Goal: Task Accomplishment & Management: Complete application form

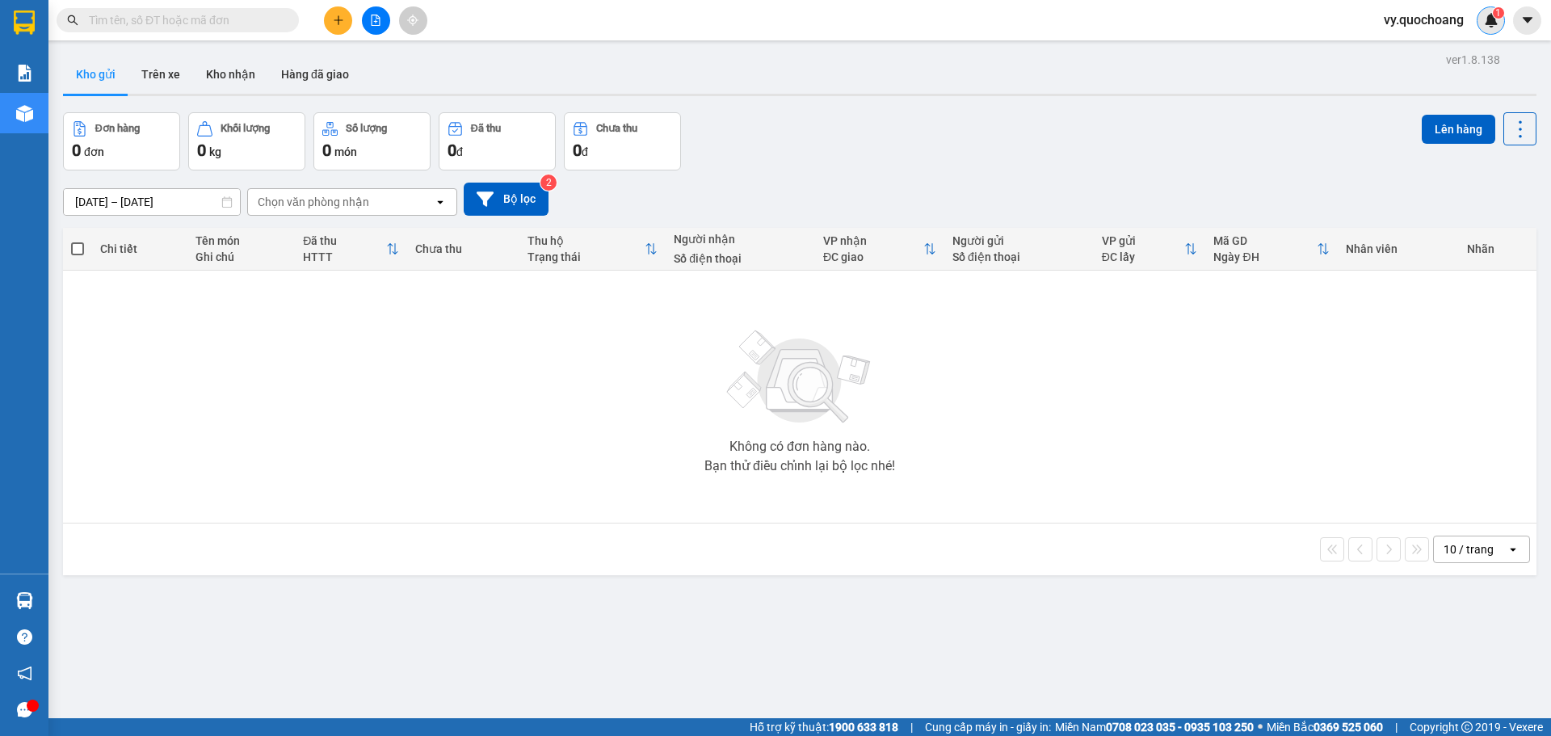
click at [1494, 18] on sup "1" at bounding box center [1498, 12] width 11 height 11
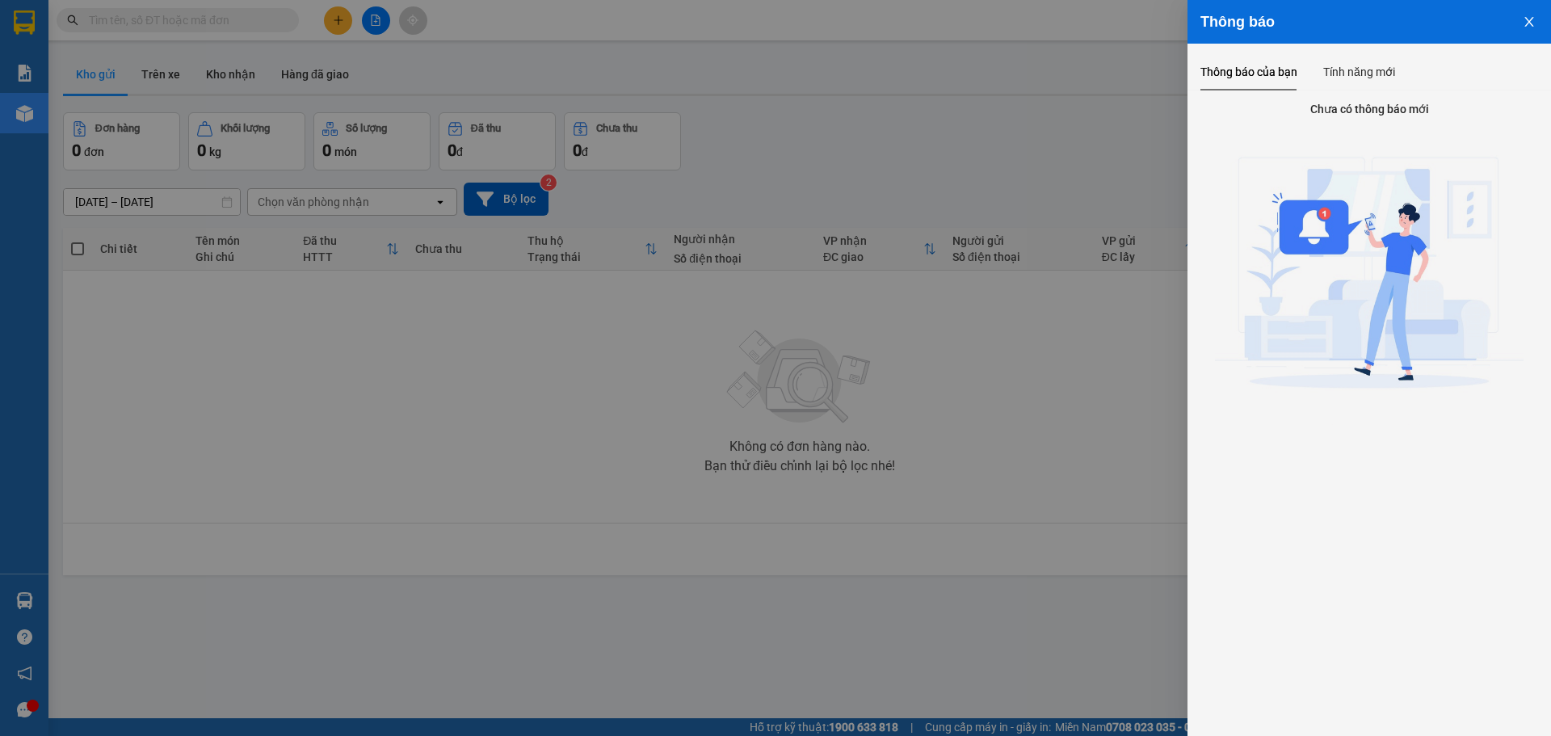
click at [1540, 15] on button "Close" at bounding box center [1529, 20] width 44 height 41
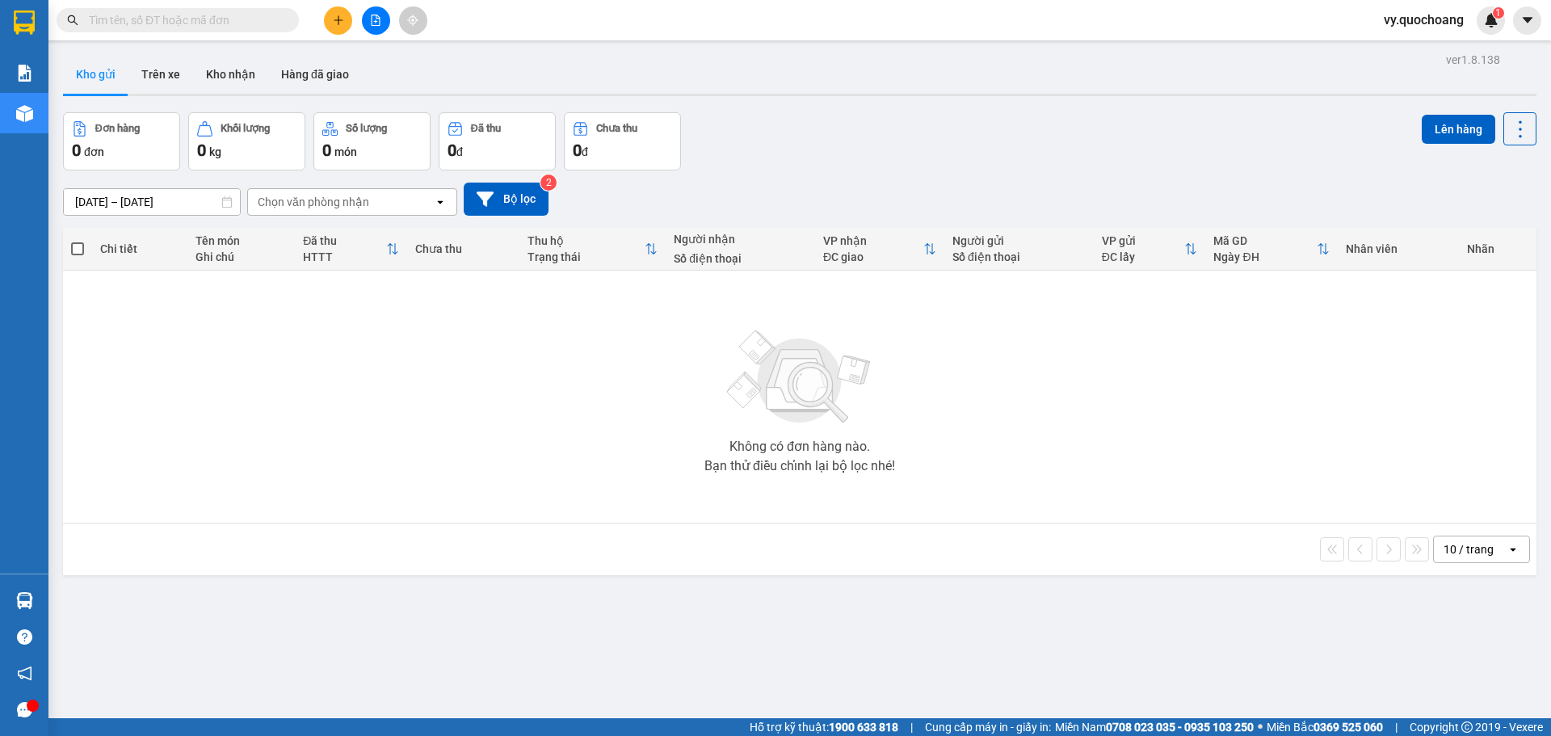
click at [1441, 14] on span "vy.quochoang" at bounding box center [1424, 20] width 106 height 20
click at [1397, 49] on span "Đăng xuất" at bounding box center [1431, 50] width 72 height 18
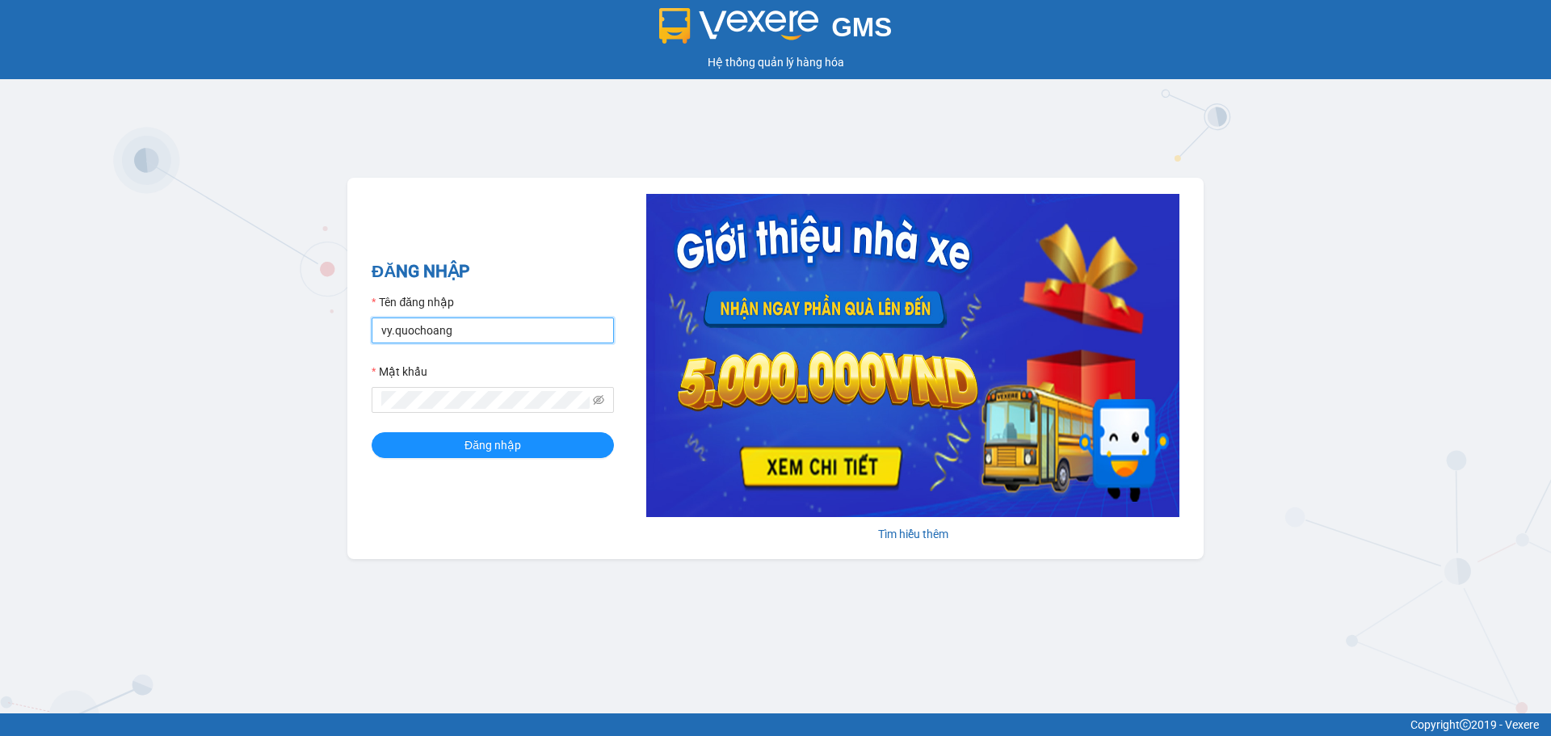
click at [392, 322] on input "vy.quochoang" at bounding box center [493, 330] width 242 height 26
click at [394, 322] on input "vy.quochoang" at bounding box center [493, 330] width 242 height 26
type input "ngochan.quochoang"
click at [524, 443] on button "Đăng nhập" at bounding box center [493, 445] width 242 height 26
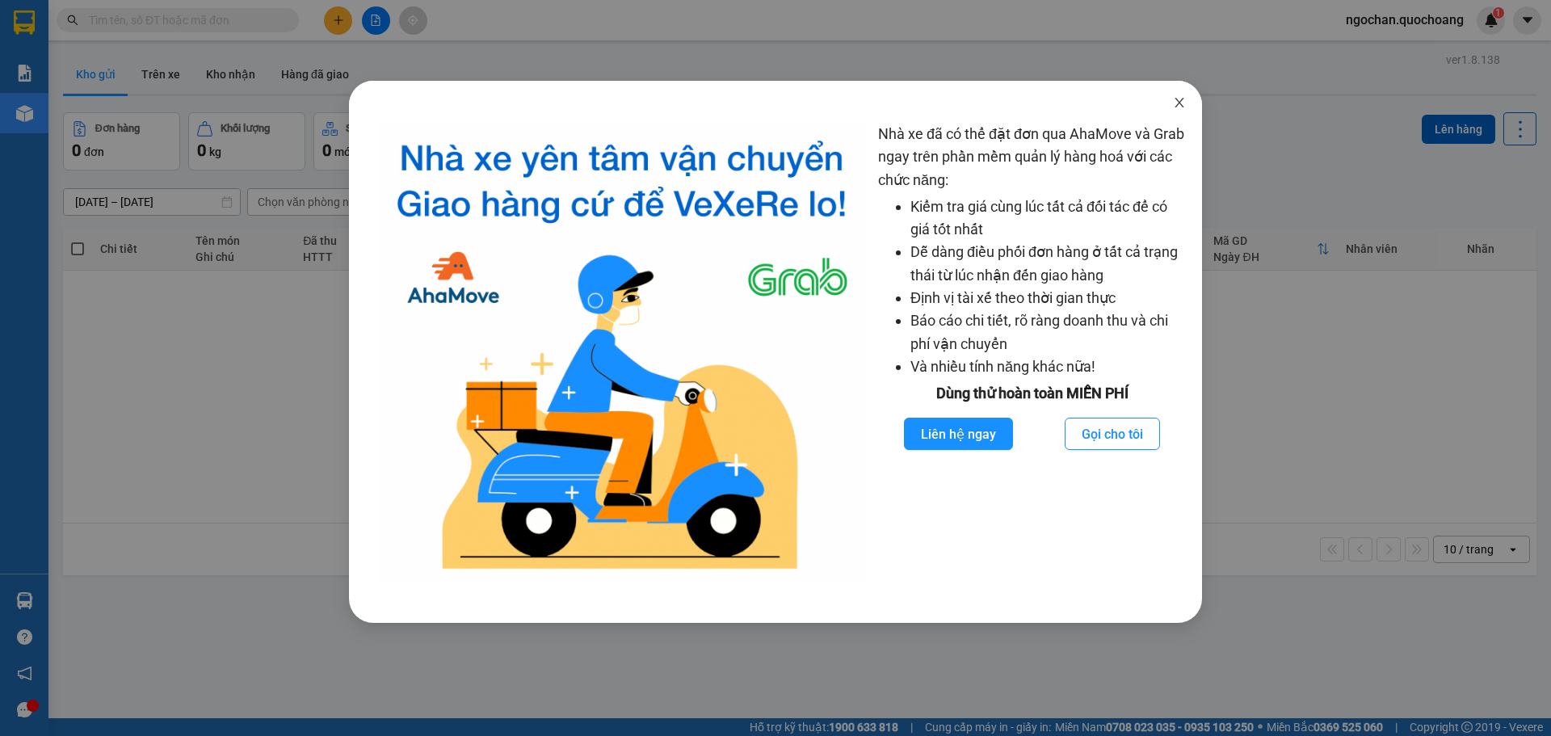
click at [1179, 102] on icon "close" at bounding box center [1179, 102] width 13 height 13
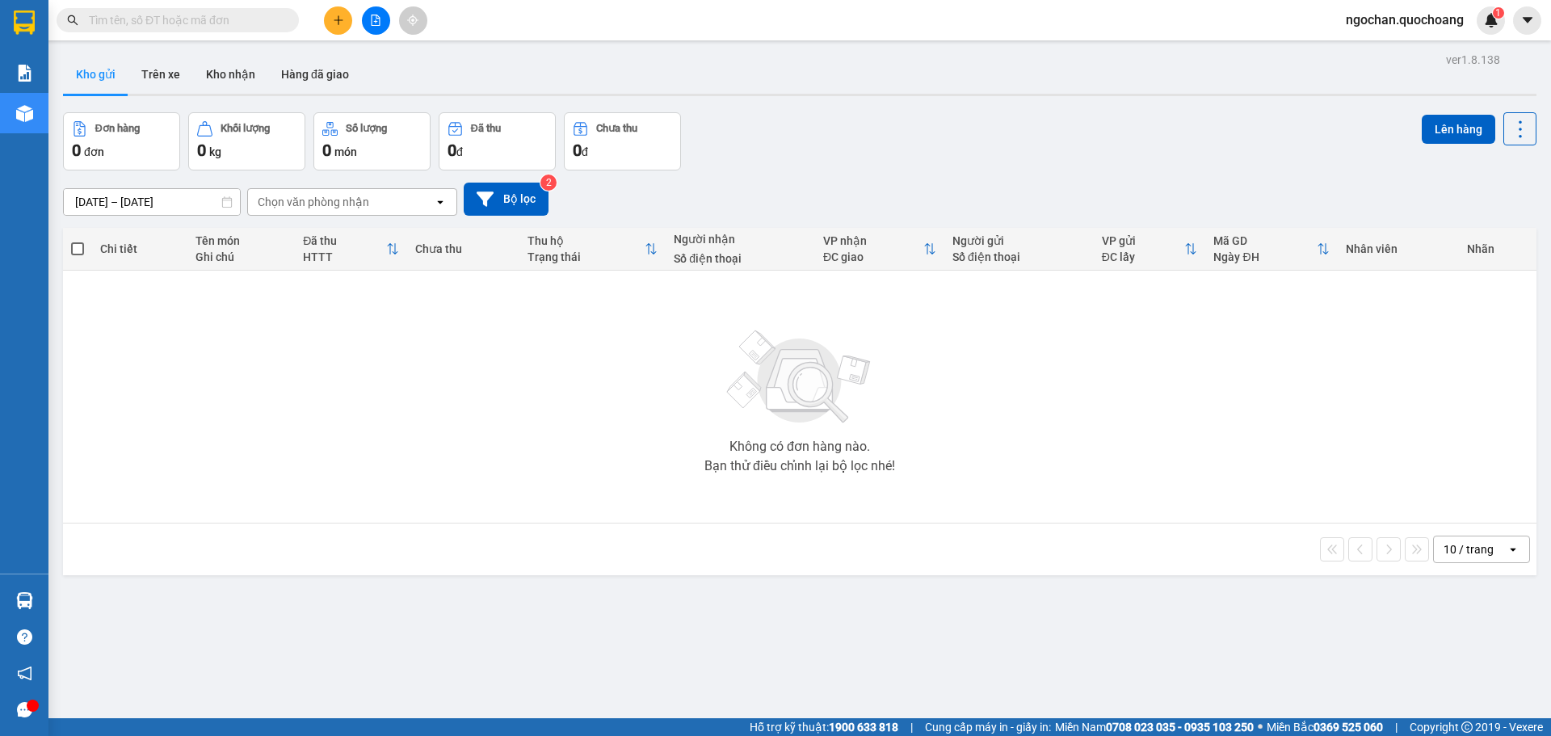
click at [334, 21] on icon "plus" at bounding box center [338, 20] width 11 height 11
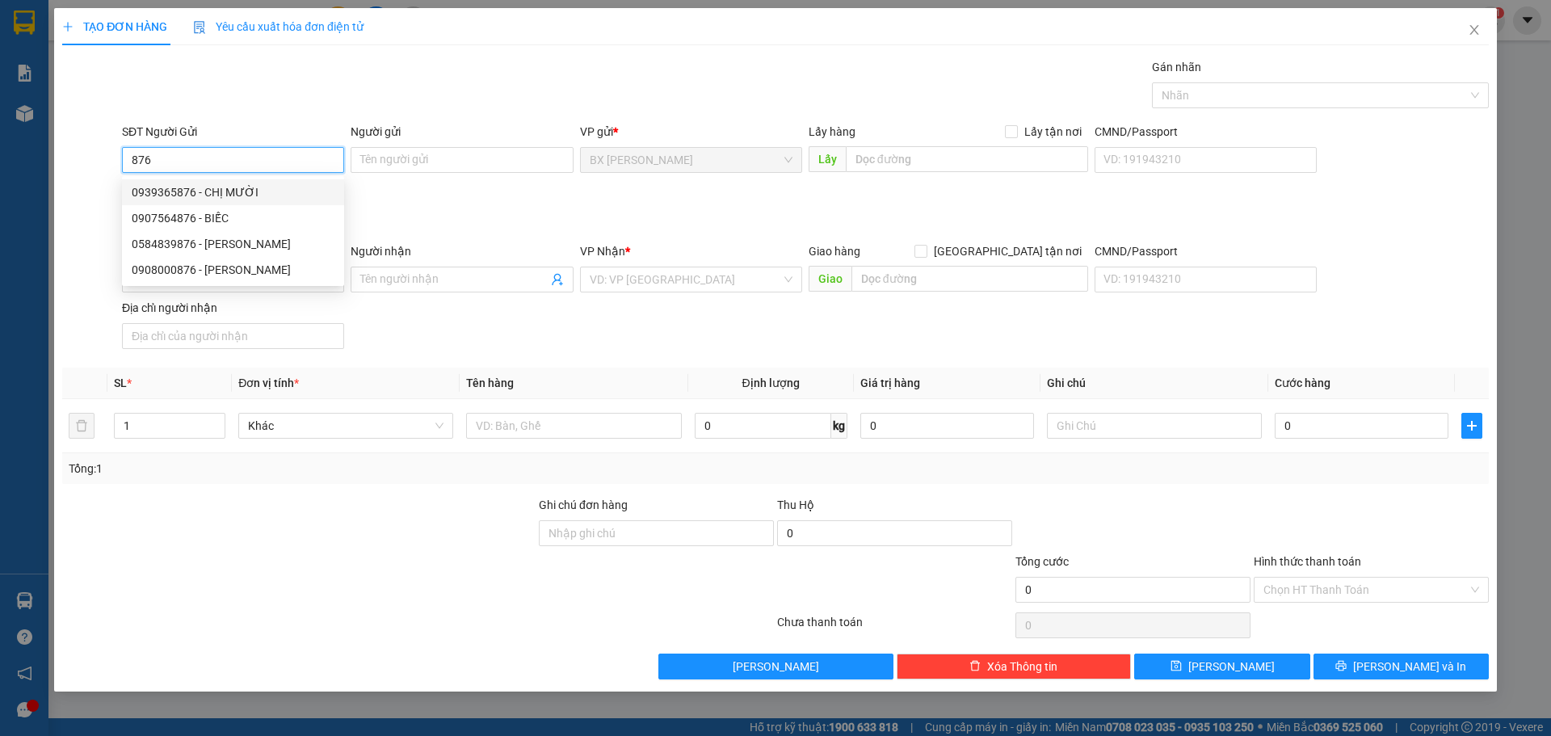
click at [233, 189] on div "0939365876 - CHỊ MƯỜI" at bounding box center [233, 192] width 203 height 18
type input "0939365876"
type input "CHỊ MƯỜI"
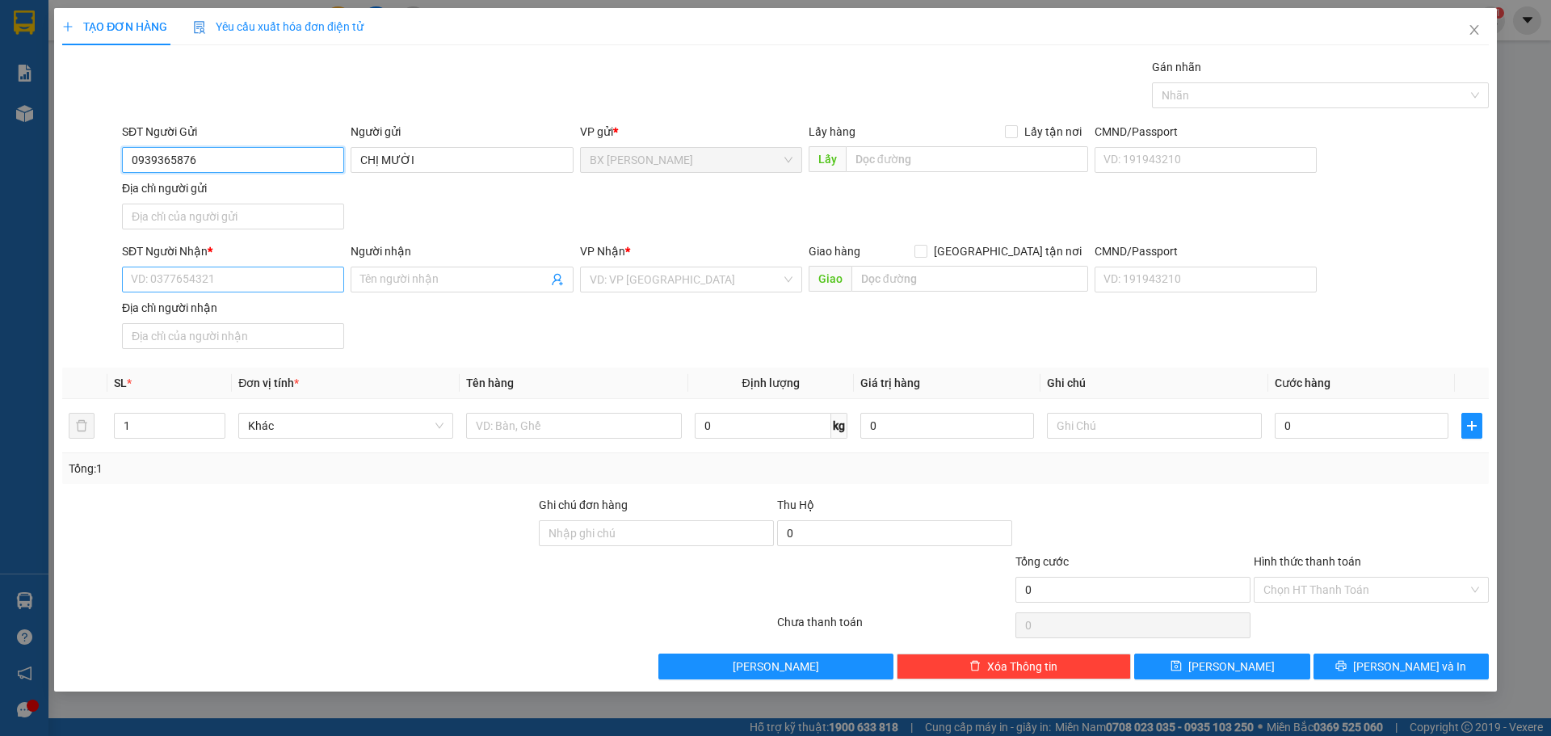
type input "0939365876"
click at [222, 284] on input "SĐT Người Nhận *" at bounding box center [233, 280] width 222 height 26
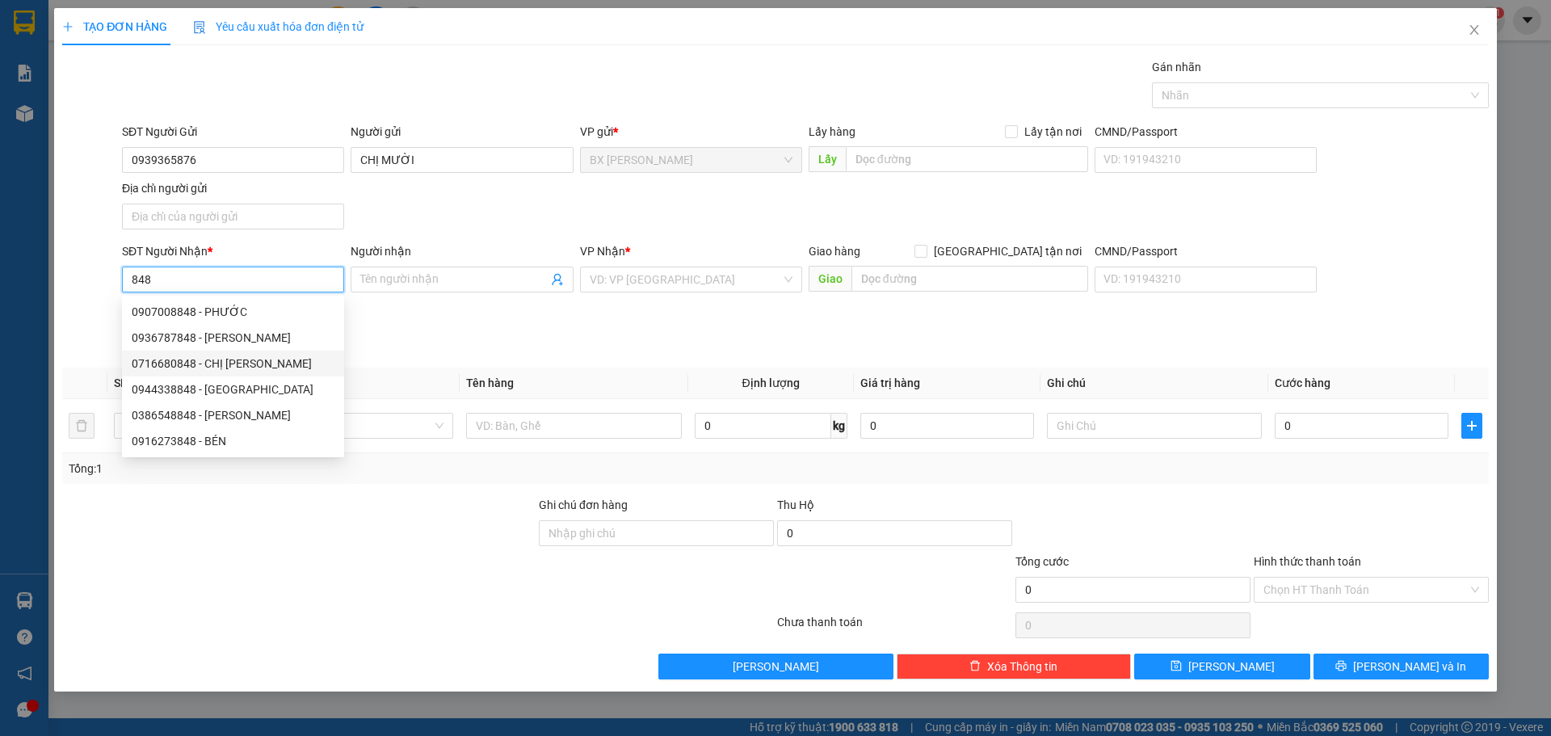
click at [251, 365] on div "0716680848 - CHỊ [PERSON_NAME]" at bounding box center [233, 364] width 203 height 18
type input "0716680848"
type input "CHỊ [PERSON_NAME]"
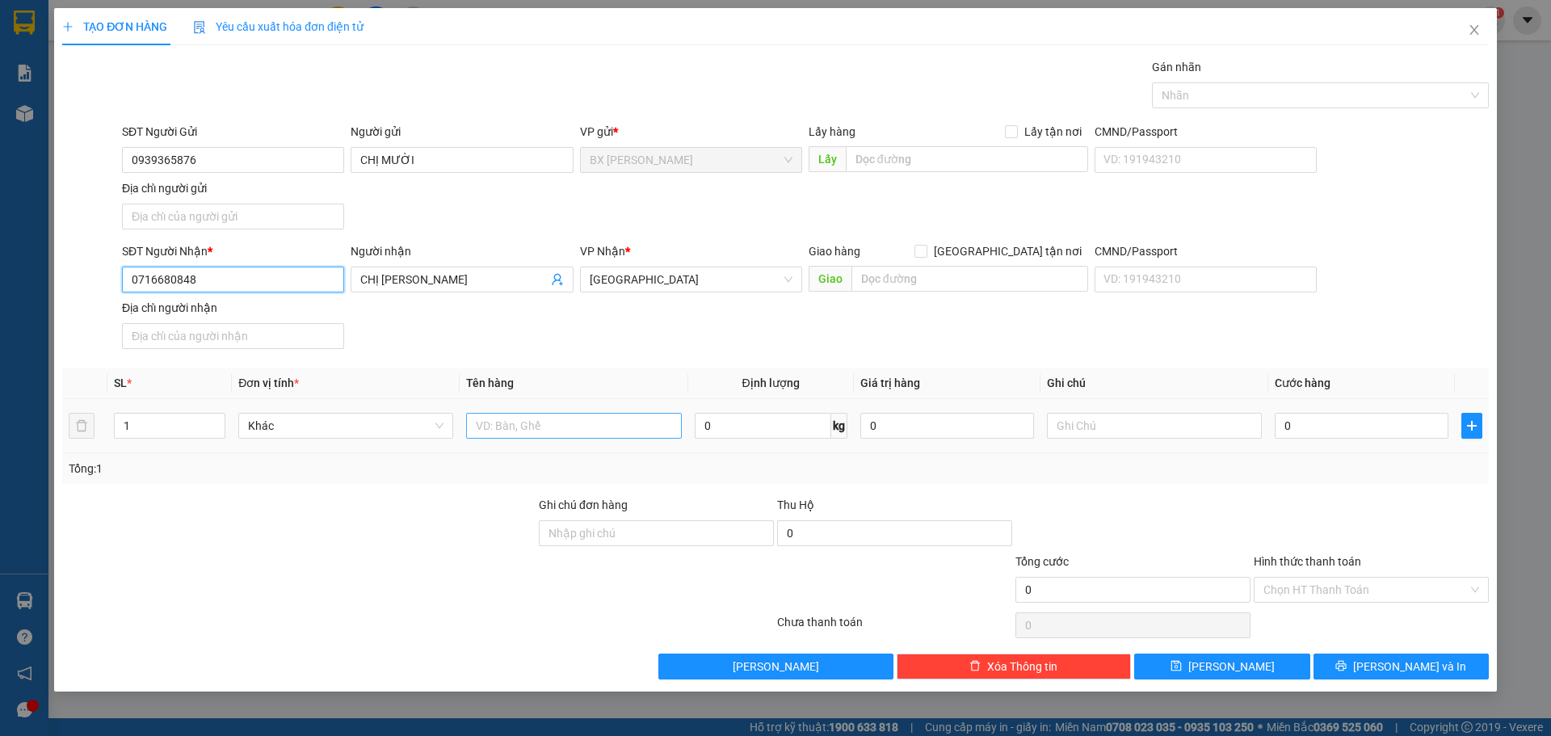
type input "0716680848"
click at [502, 427] on input "text" at bounding box center [573, 426] width 215 height 26
type input "b"
type input "BAO"
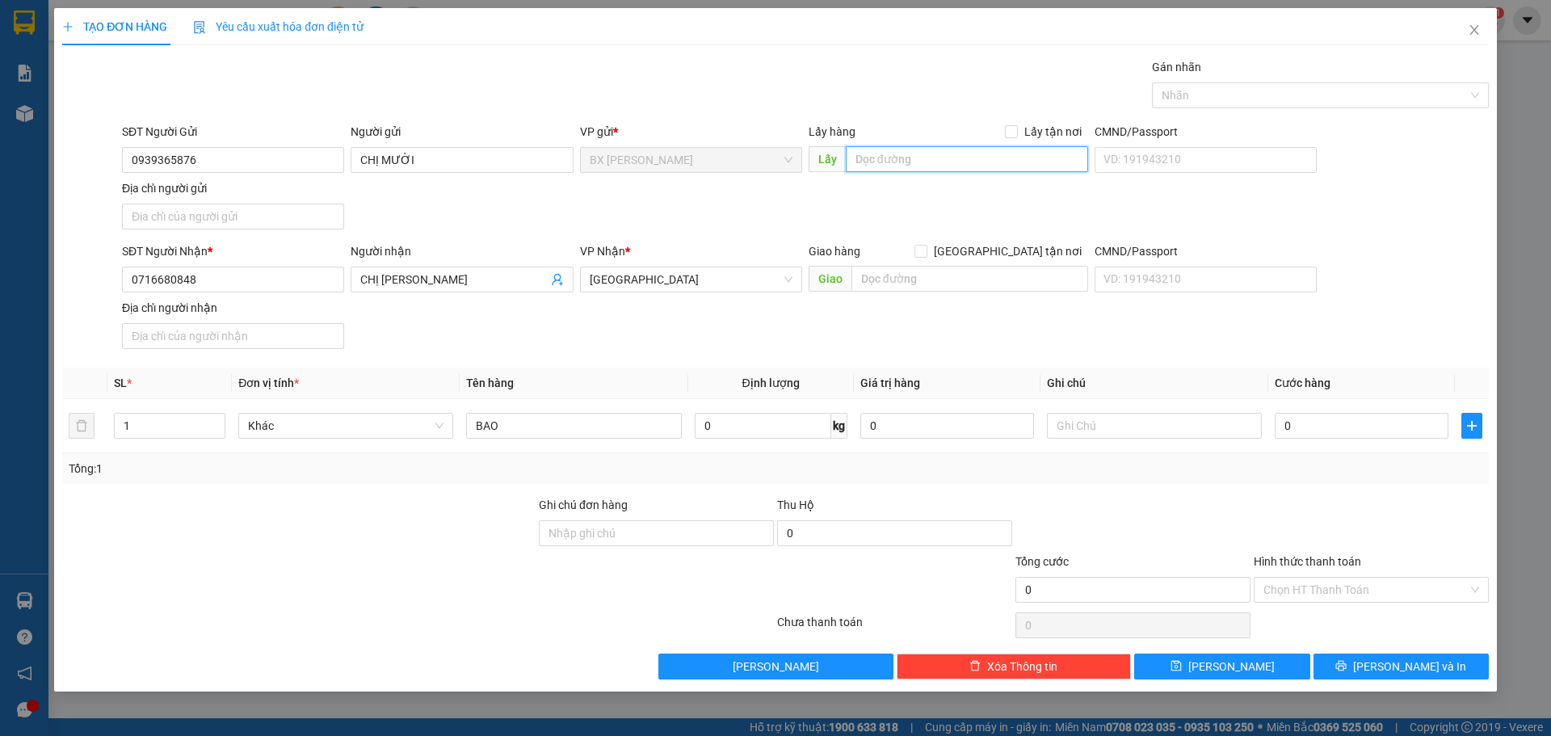
click at [886, 160] on input "text" at bounding box center [967, 159] width 242 height 26
click at [902, 152] on input "BAO BA" at bounding box center [967, 159] width 242 height 26
type input "BAO BẮP CẦN LỐ"
click at [1394, 671] on span "[PERSON_NAME] và In" at bounding box center [1409, 667] width 113 height 18
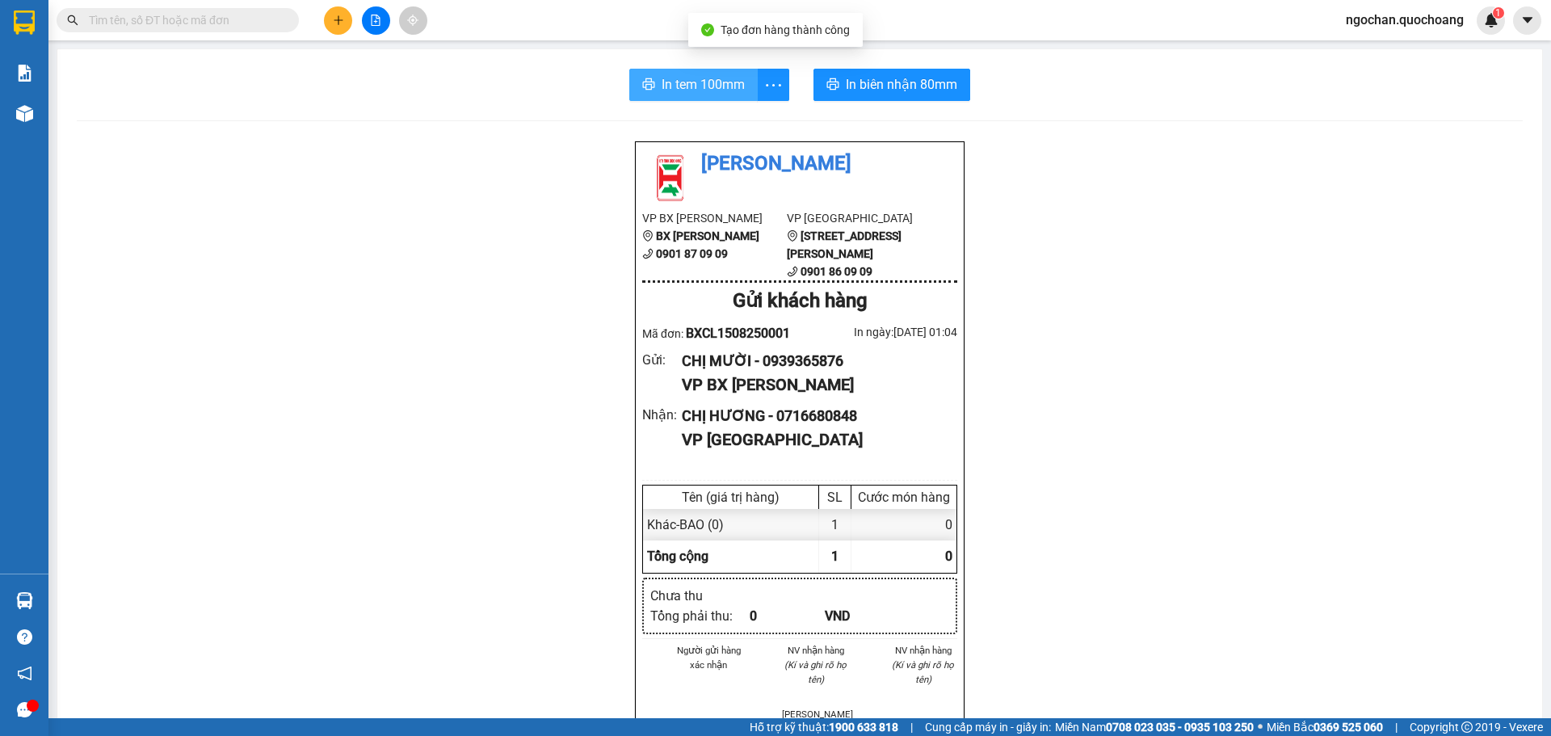
click at [719, 85] on span "In tem 100mm" at bounding box center [703, 84] width 83 height 20
